Goal: Check status: Check status

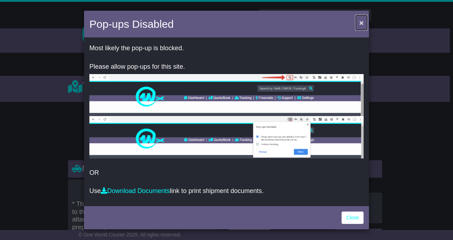
click at [362, 21] on span "×" at bounding box center [361, 23] width 4 height 8
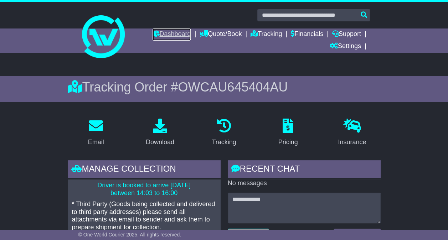
click at [160, 35] on link "Dashboard" at bounding box center [171, 35] width 38 height 12
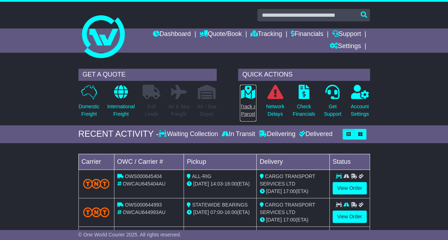
click at [251, 108] on p "Track a Parcel" at bounding box center [248, 110] width 16 height 15
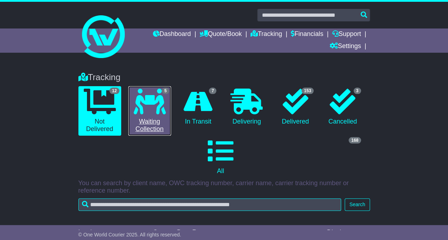
click at [167, 110] on link "5 Waiting Collection" at bounding box center [149, 111] width 43 height 50
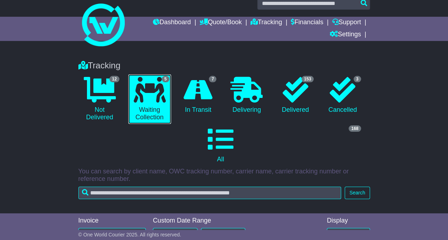
scroll to position [8, 0]
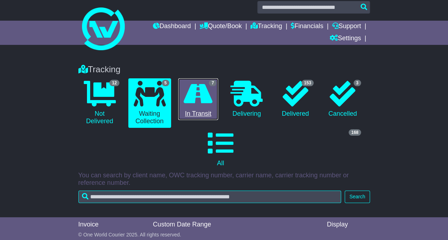
click at [184, 86] on icon at bounding box center [197, 94] width 29 height 26
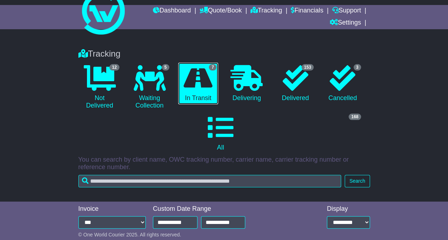
scroll to position [21, 0]
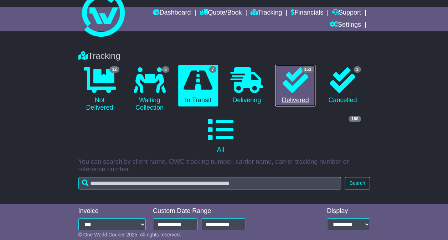
click at [306, 78] on icon at bounding box center [296, 80] width 26 height 26
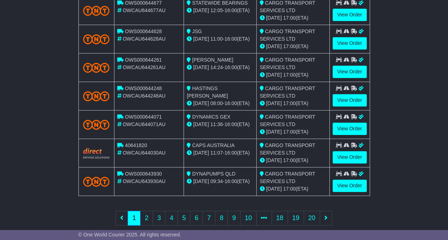
scroll to position [366, 0]
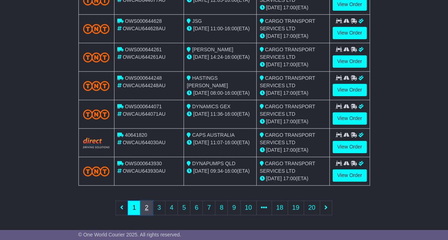
click at [150, 208] on link "2" at bounding box center [146, 208] width 13 height 15
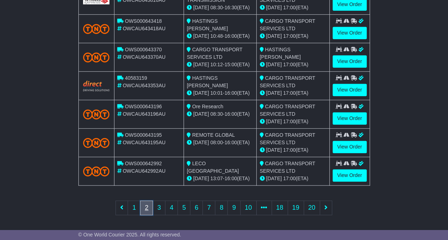
click at [147, 206] on link "2" at bounding box center [146, 208] width 13 height 15
click at [159, 204] on link "3" at bounding box center [158, 208] width 13 height 15
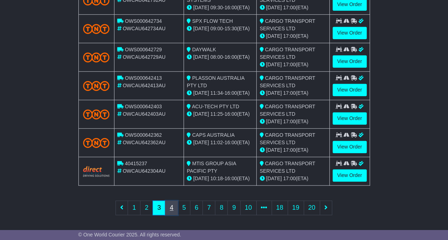
click at [166, 202] on link "4" at bounding box center [171, 208] width 13 height 15
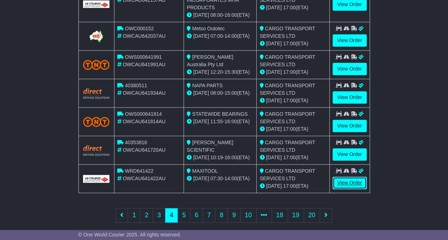
click at [364, 182] on link "View Order" at bounding box center [349, 183] width 34 height 12
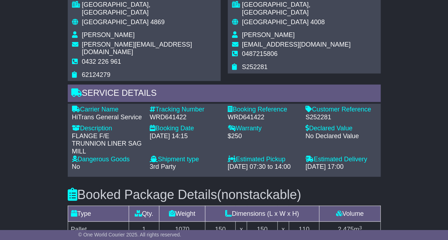
scroll to position [499, 0]
